Goal: Find specific page/section

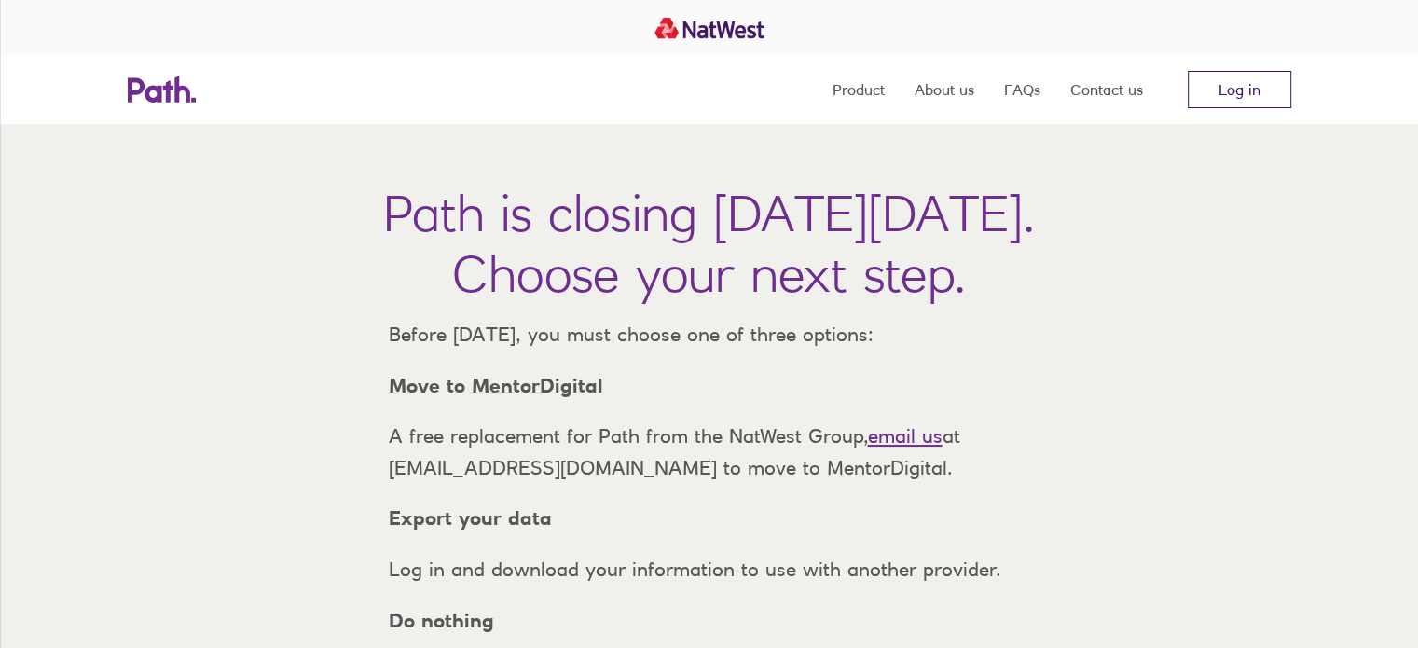
click at [1229, 83] on link "Log in" at bounding box center [1240, 89] width 104 height 37
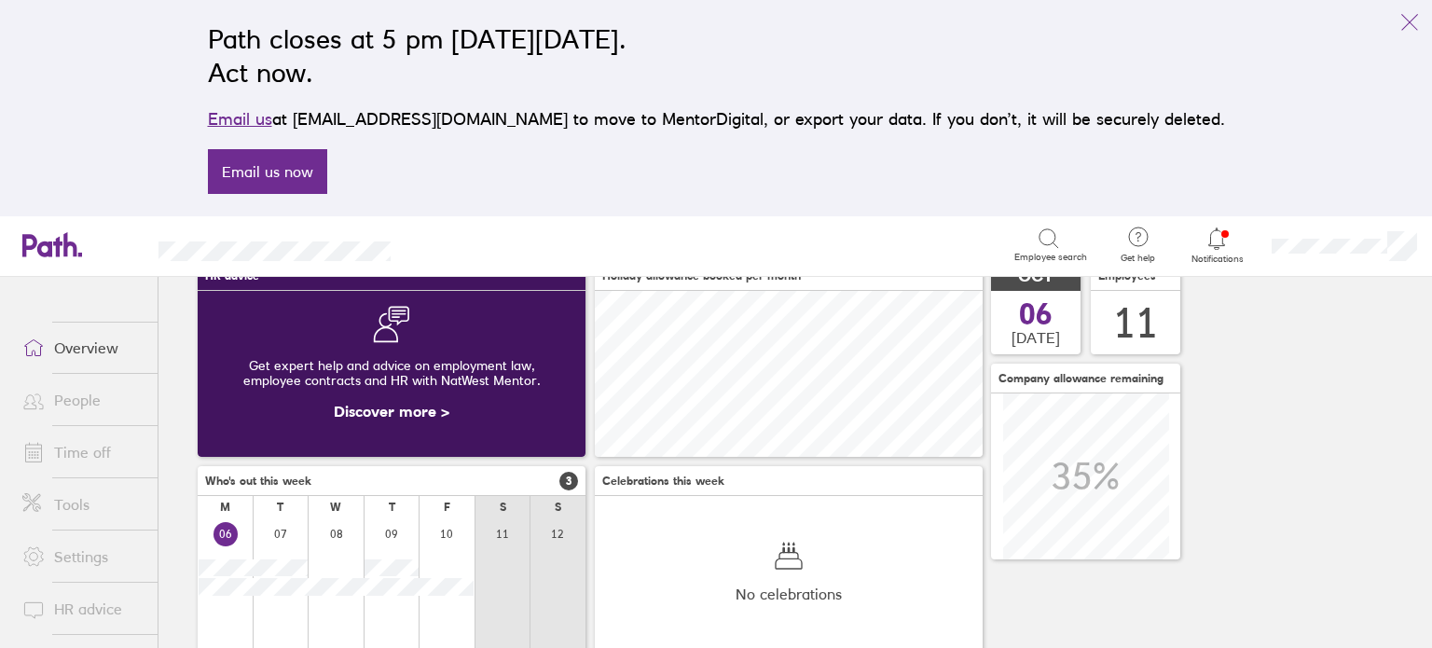
scroll to position [75, 0]
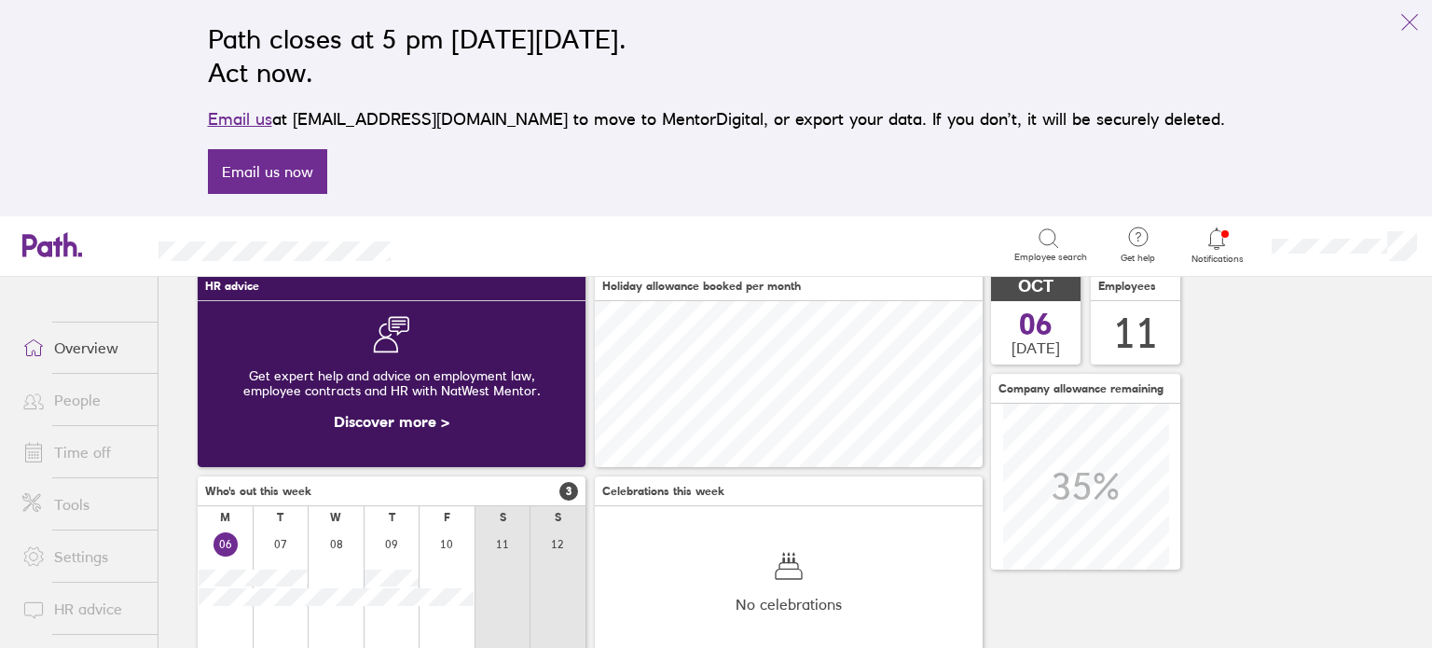
click at [97, 406] on link "People" at bounding box center [82, 399] width 150 height 37
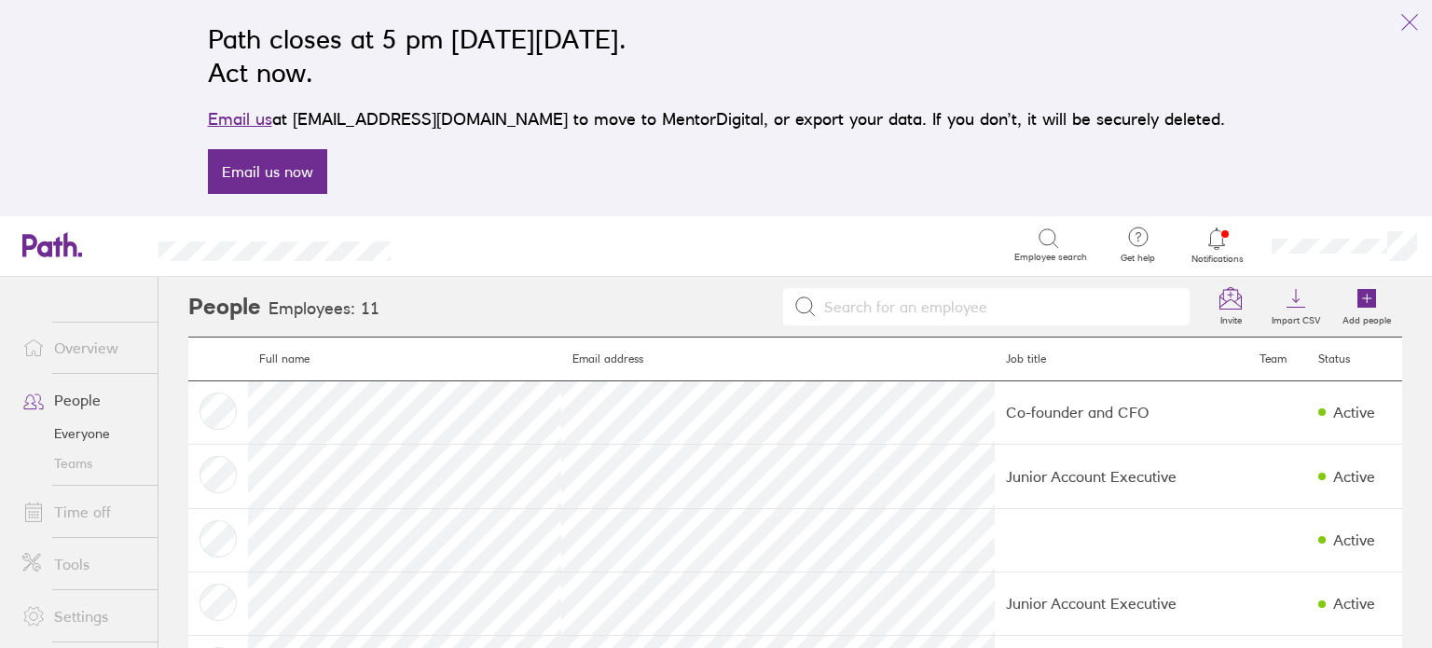
click at [859, 295] on input at bounding box center [998, 306] width 363 height 35
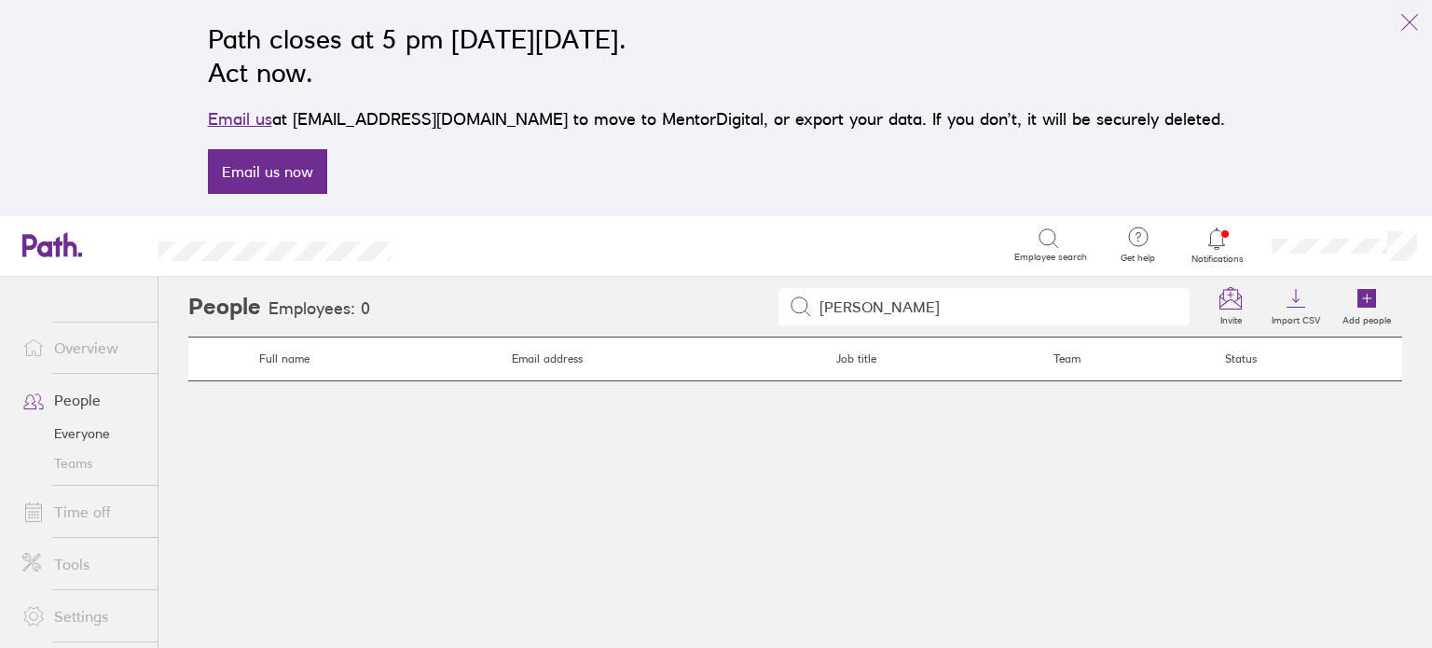
type input "[PERSON_NAME]"
click at [112, 335] on link "Overview" at bounding box center [82, 347] width 150 height 37
